Goal: Task Accomplishment & Management: Manage account settings

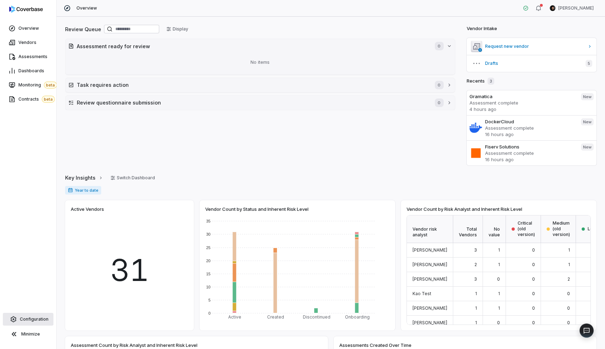
click at [32, 319] on span "Configuration" at bounding box center [34, 319] width 29 height 6
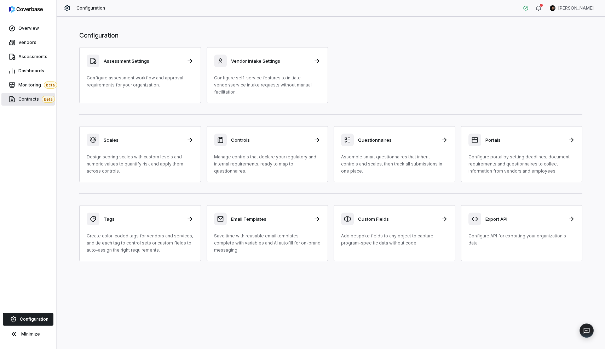
click at [25, 99] on span "Contracts beta" at bounding box center [36, 99] width 36 height 7
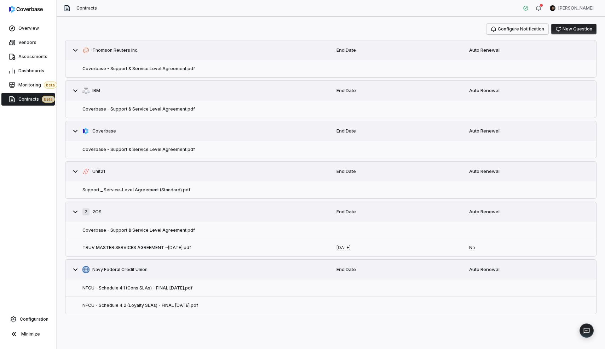
click at [533, 28] on button "Configure Notification" at bounding box center [518, 29] width 62 height 11
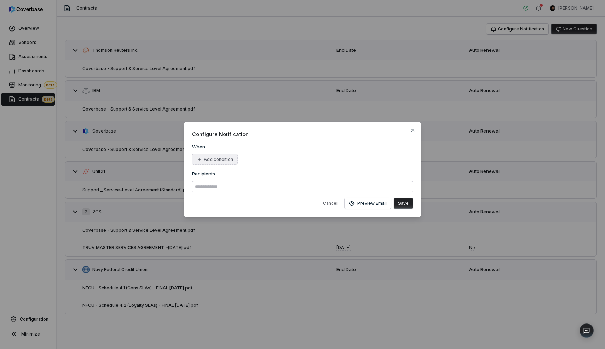
click at [217, 154] on button "Add condition" at bounding box center [215, 159] width 46 height 11
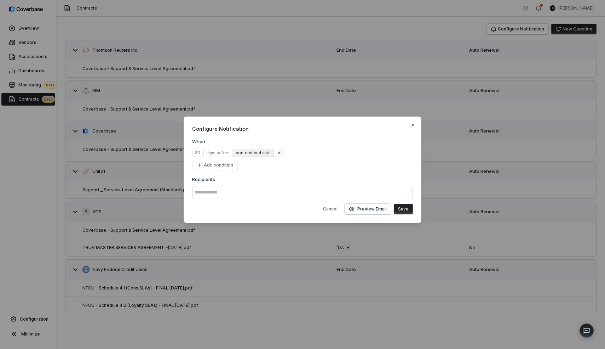
click at [246, 154] on div "contract end date" at bounding box center [253, 153] width 40 height 8
click at [291, 138] on h3 "When" at bounding box center [302, 141] width 221 height 6
click at [220, 161] on button "Add condition" at bounding box center [215, 165] width 46 height 11
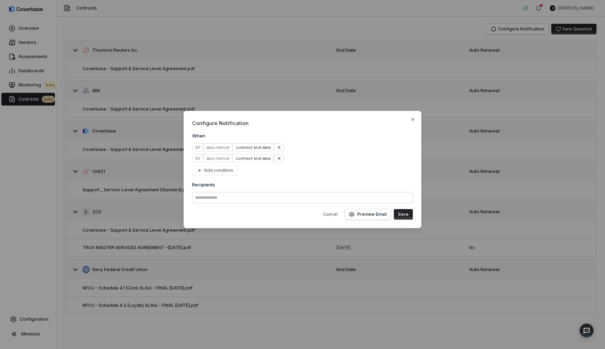
click at [227, 158] on div "days before" at bounding box center [218, 158] width 29 height 8
click at [249, 159] on div "contract end date" at bounding box center [253, 158] width 40 height 8
click at [268, 182] on div "contract auto renewal date" at bounding box center [270, 180] width 79 height 11
click at [227, 170] on button "Add condition" at bounding box center [215, 170] width 46 height 11
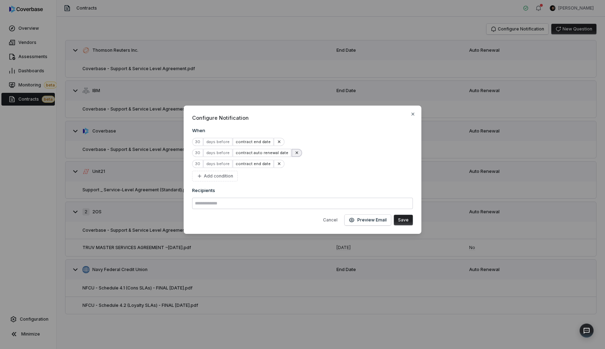
click at [295, 154] on icon at bounding box center [297, 152] width 5 height 5
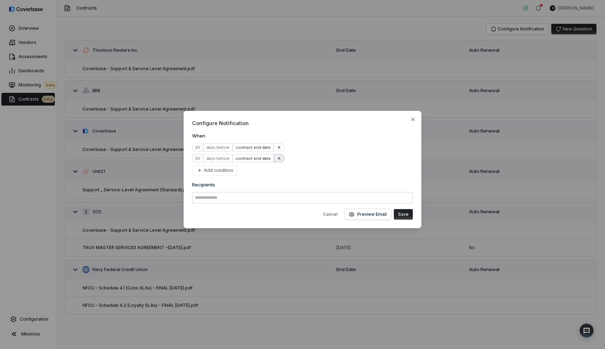
click at [277, 156] on icon at bounding box center [279, 158] width 5 height 5
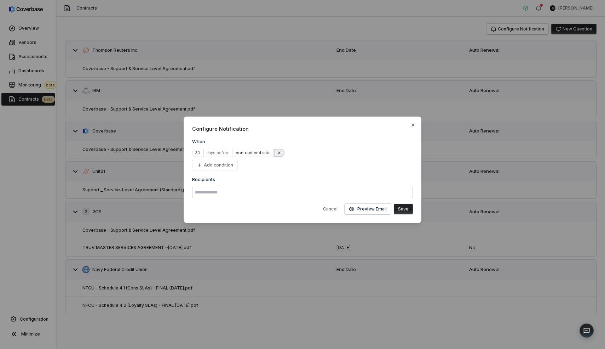
click at [278, 153] on icon at bounding box center [279, 153] width 2 height 2
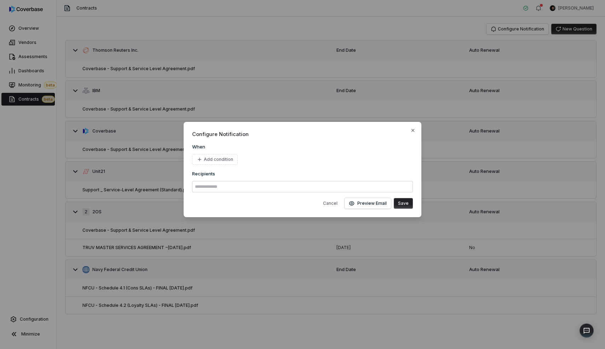
click at [204, 153] on div "When Add condition" at bounding box center [302, 153] width 221 height 21
click at [207, 160] on button "Add condition" at bounding box center [215, 159] width 46 height 11
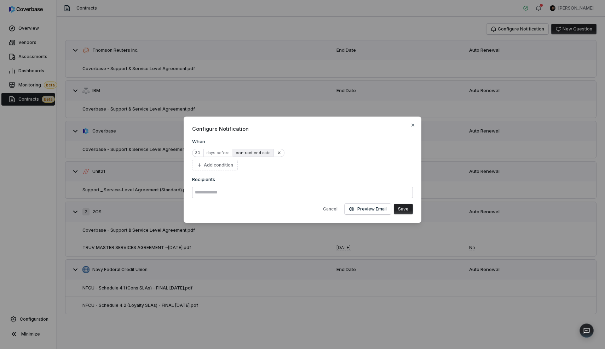
click at [240, 155] on div "contract end date" at bounding box center [253, 153] width 40 height 8
click at [248, 174] on div "contract auto renewal date" at bounding box center [270, 175] width 79 height 11
click at [245, 155] on div "contract auto renewal date" at bounding box center [262, 153] width 58 height 8
click at [247, 173] on div "contract auto renewal date" at bounding box center [270, 175] width 79 height 11
click at [215, 163] on button "Add condition" at bounding box center [215, 165] width 46 height 11
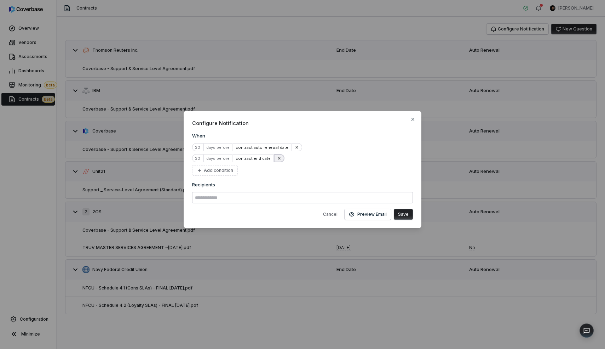
click at [278, 157] on icon at bounding box center [279, 158] width 2 height 2
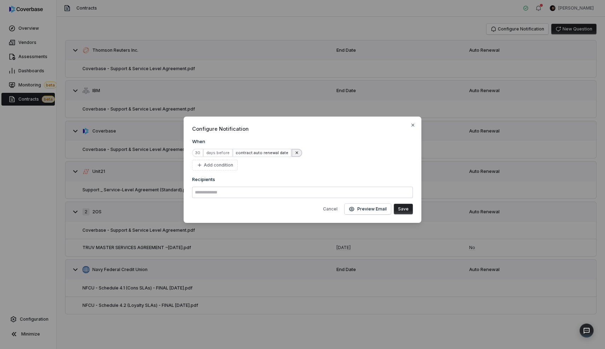
click at [296, 150] on button at bounding box center [297, 153] width 11 height 8
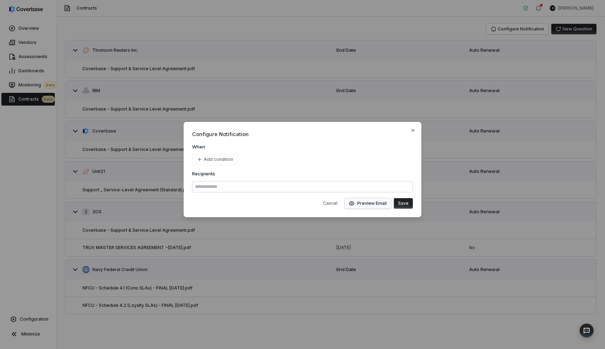
click at [357, 206] on button "Preview Email" at bounding box center [368, 203] width 46 height 11
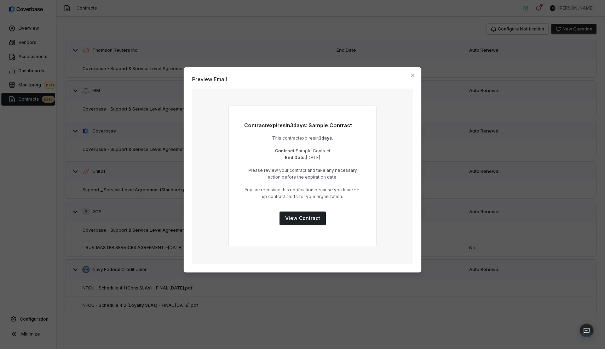
click at [417, 73] on div "Preview Email Contract expires [DATE]: Sample Contract This contract expires [D…" at bounding box center [303, 169] width 238 height 205
click at [416, 75] on icon "button" at bounding box center [413, 76] width 6 height 6
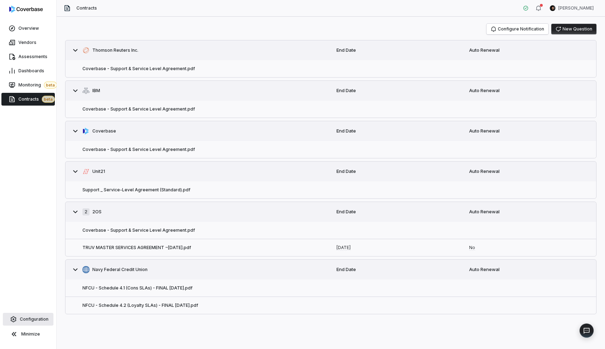
click at [45, 319] on span "Configuration" at bounding box center [34, 319] width 29 height 6
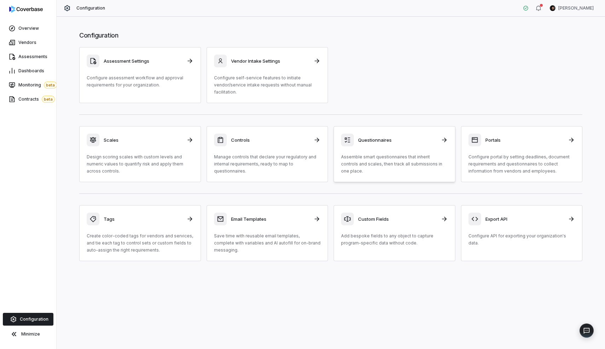
click at [348, 143] on icon at bounding box center [347, 139] width 7 height 7
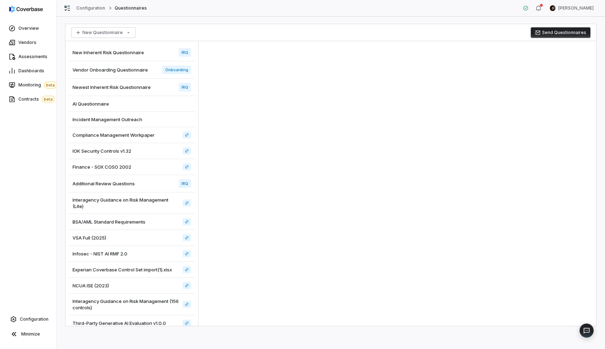
click at [126, 76] on div "Vendor Onboarding Questionnaire Onboarding" at bounding box center [131, 69] width 127 height 17
